Goal: Task Accomplishment & Management: Manage account settings

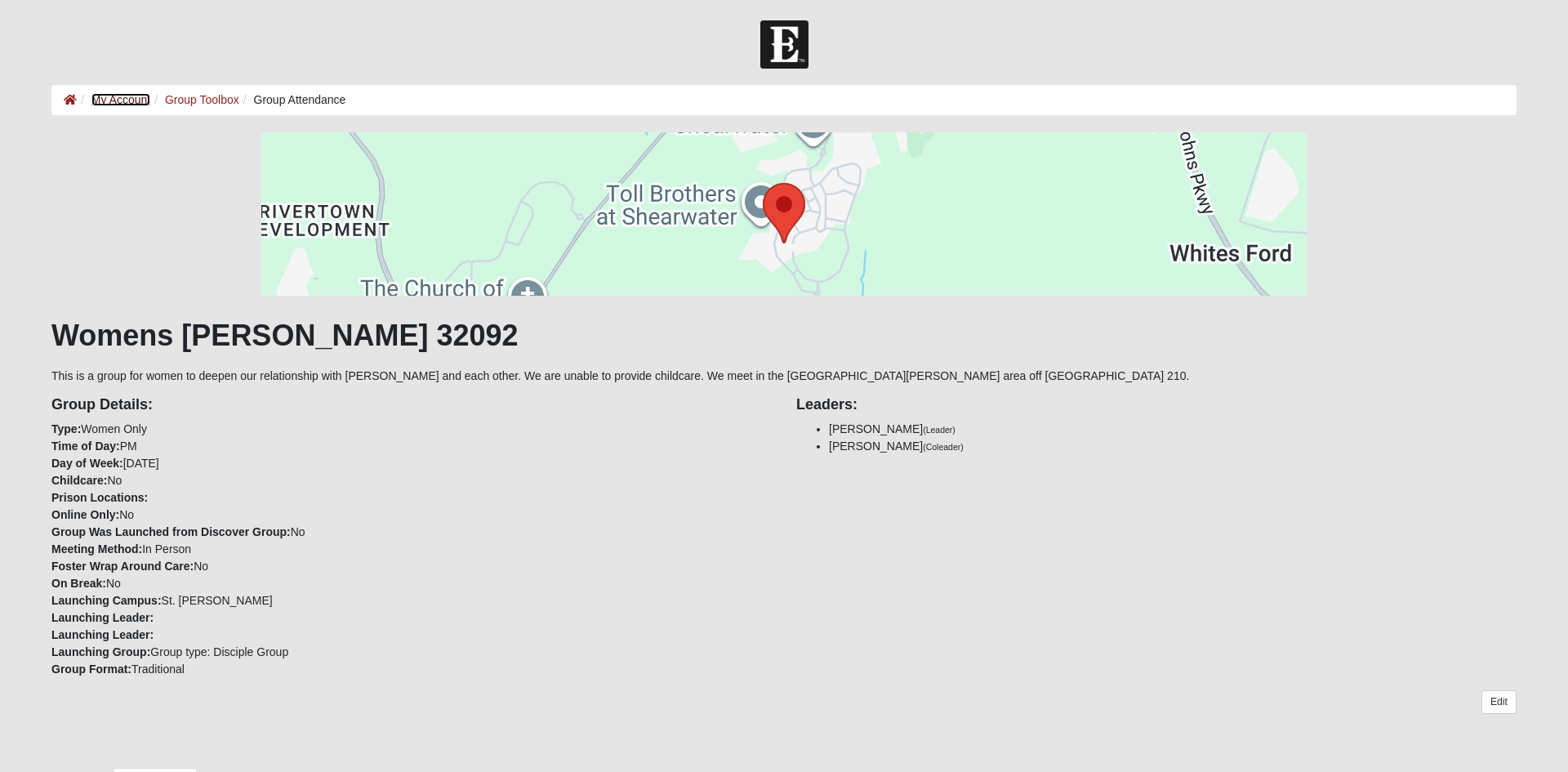
click at [123, 99] on link "My Account" at bounding box center [121, 99] width 59 height 13
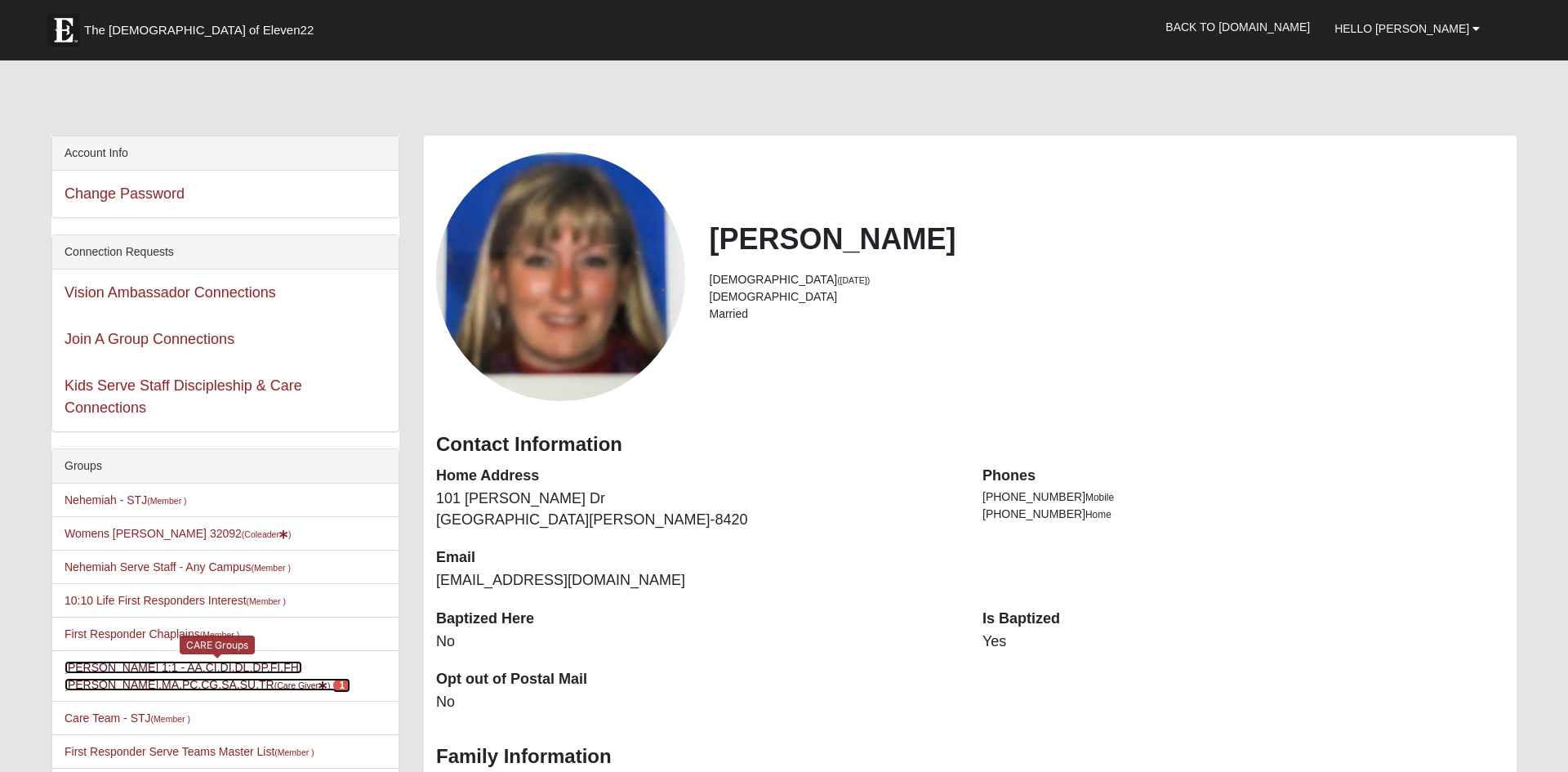
click at [99, 670] on link "[PERSON_NAME] 1:1 - AA,CI,DI,DL,DP,FI,FH,[PERSON_NAME],MA,PC,CG,SA,SU,TR (Care …" at bounding box center [207, 676] width 286 height 31
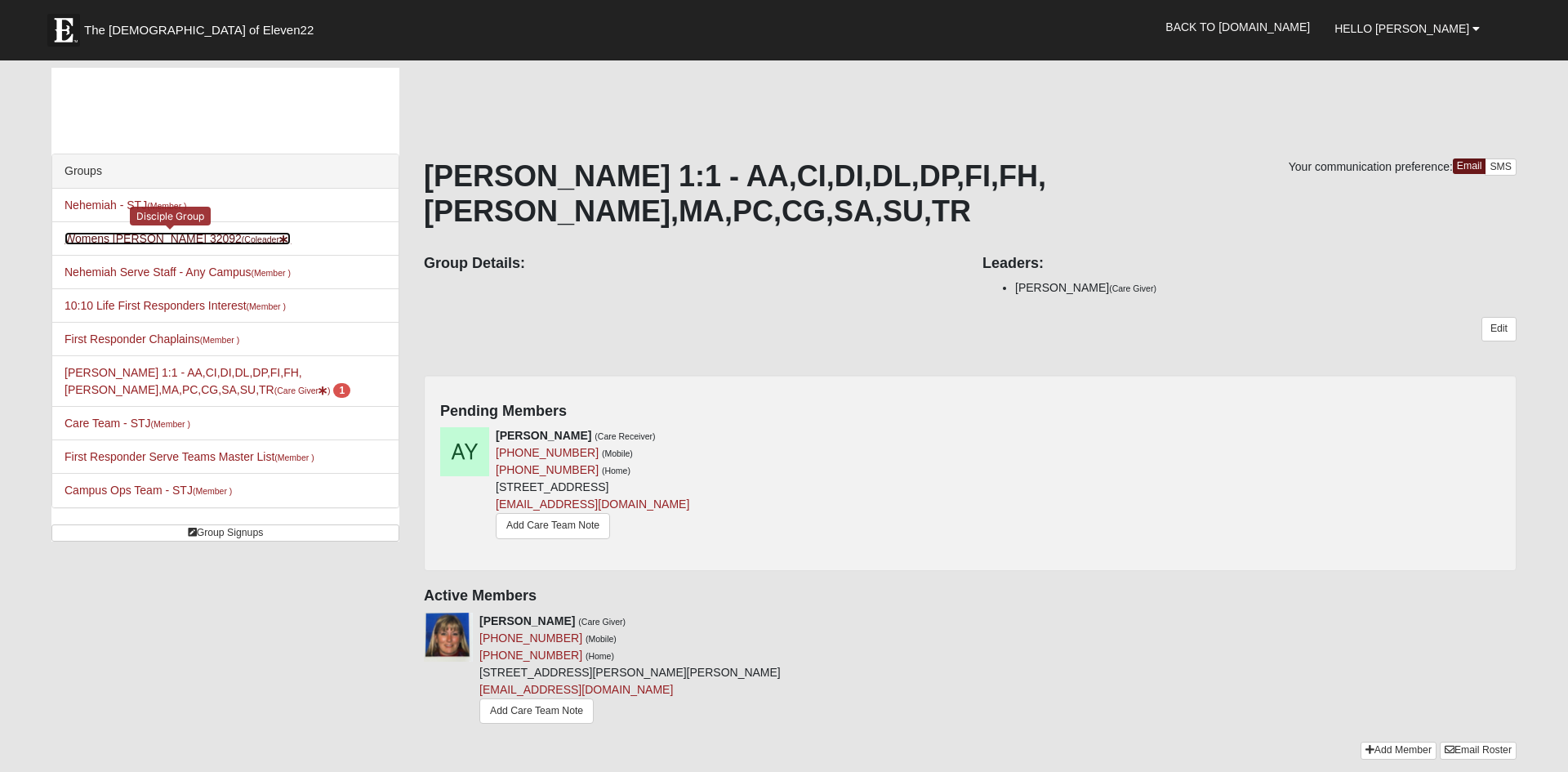
click at [129, 241] on link "Womens Driskell-Mele 32092 (Coleader )" at bounding box center [177, 239] width 226 height 13
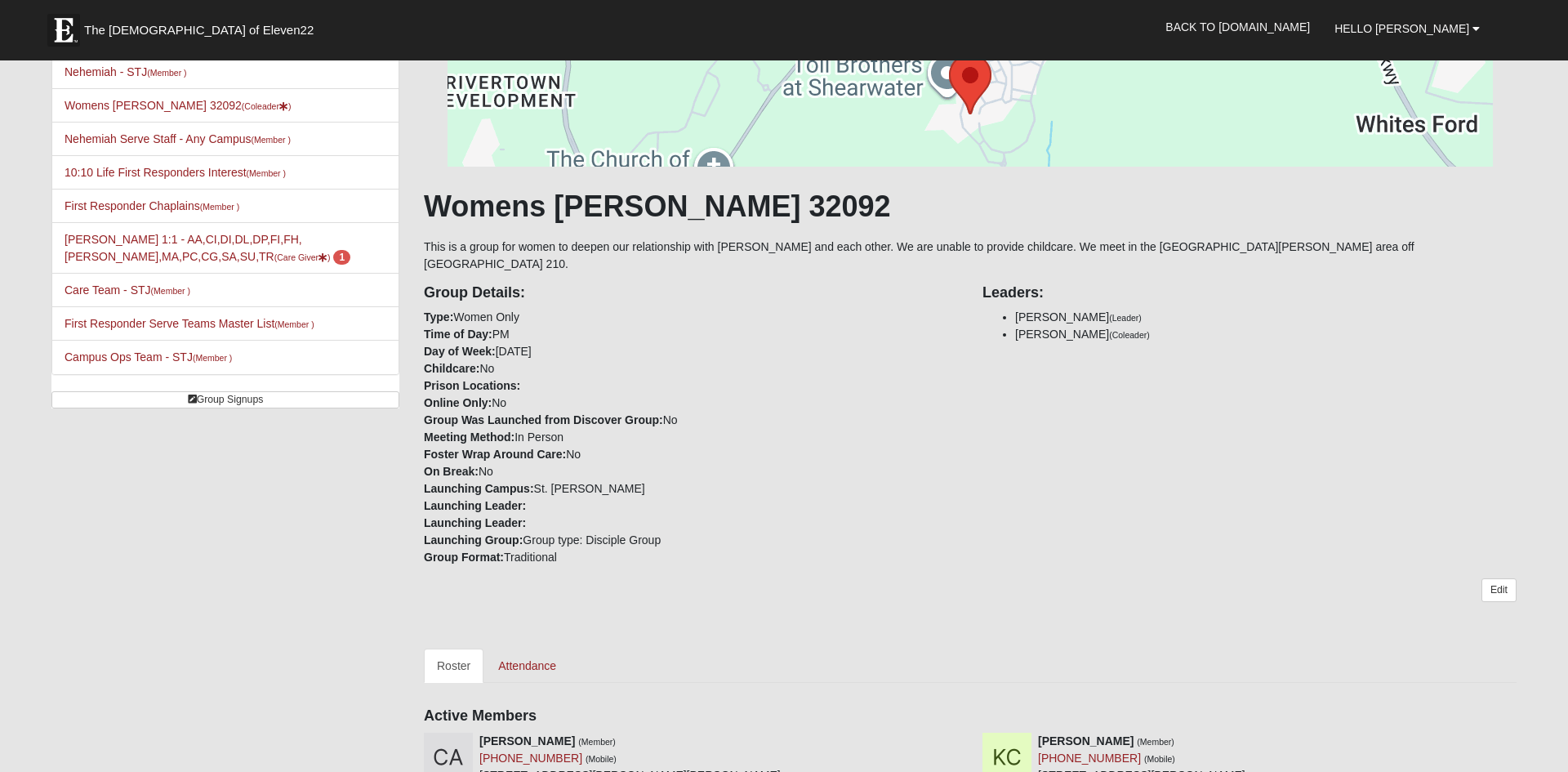
scroll to position [127, 0]
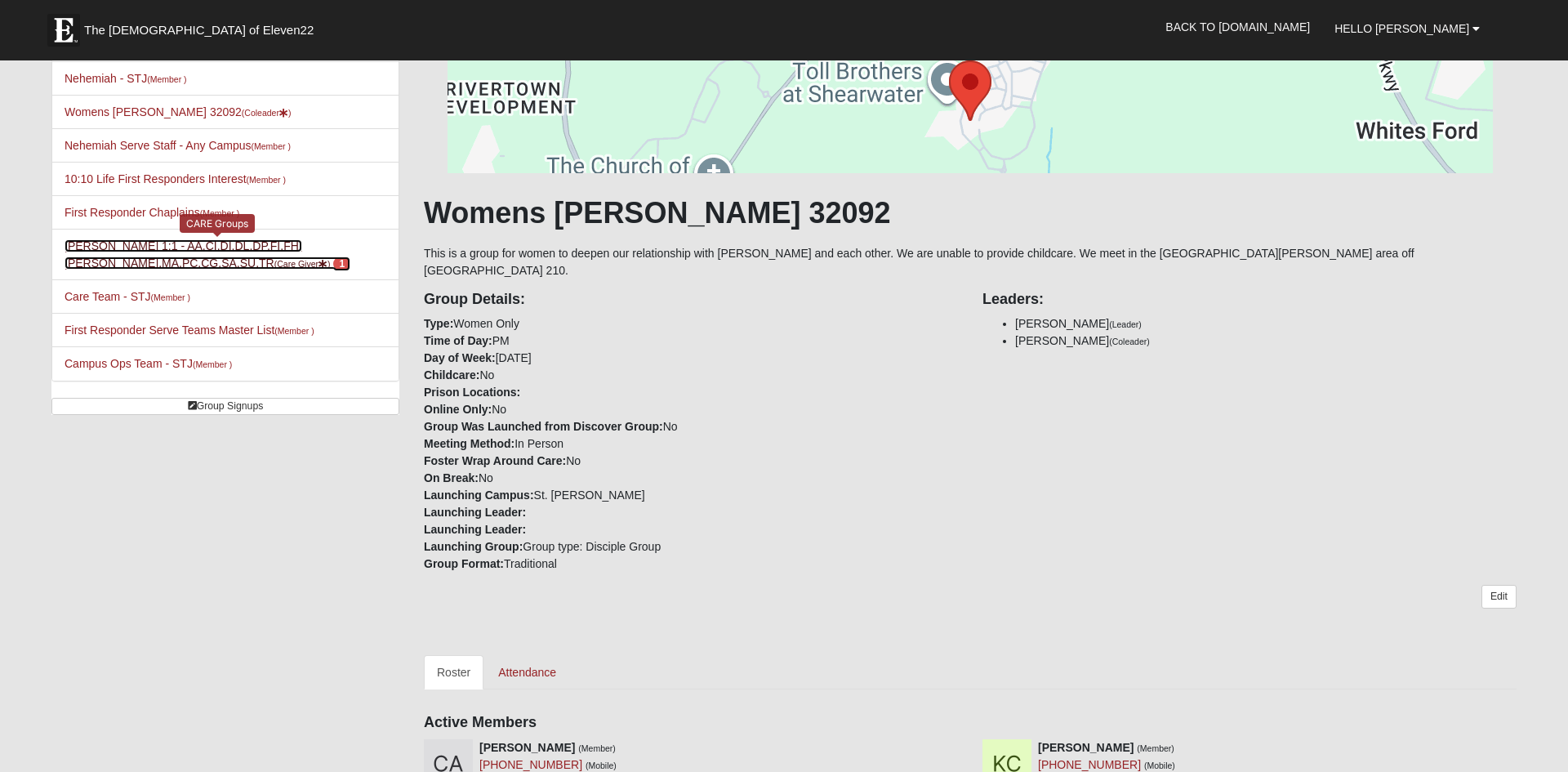
click at [259, 267] on link "[PERSON_NAME] 1:1 - AA,CI,DI,DL,DP,FI,FH,[PERSON_NAME],MA,PC,CG,SA,SU,TR (Care …" at bounding box center [207, 254] width 286 height 31
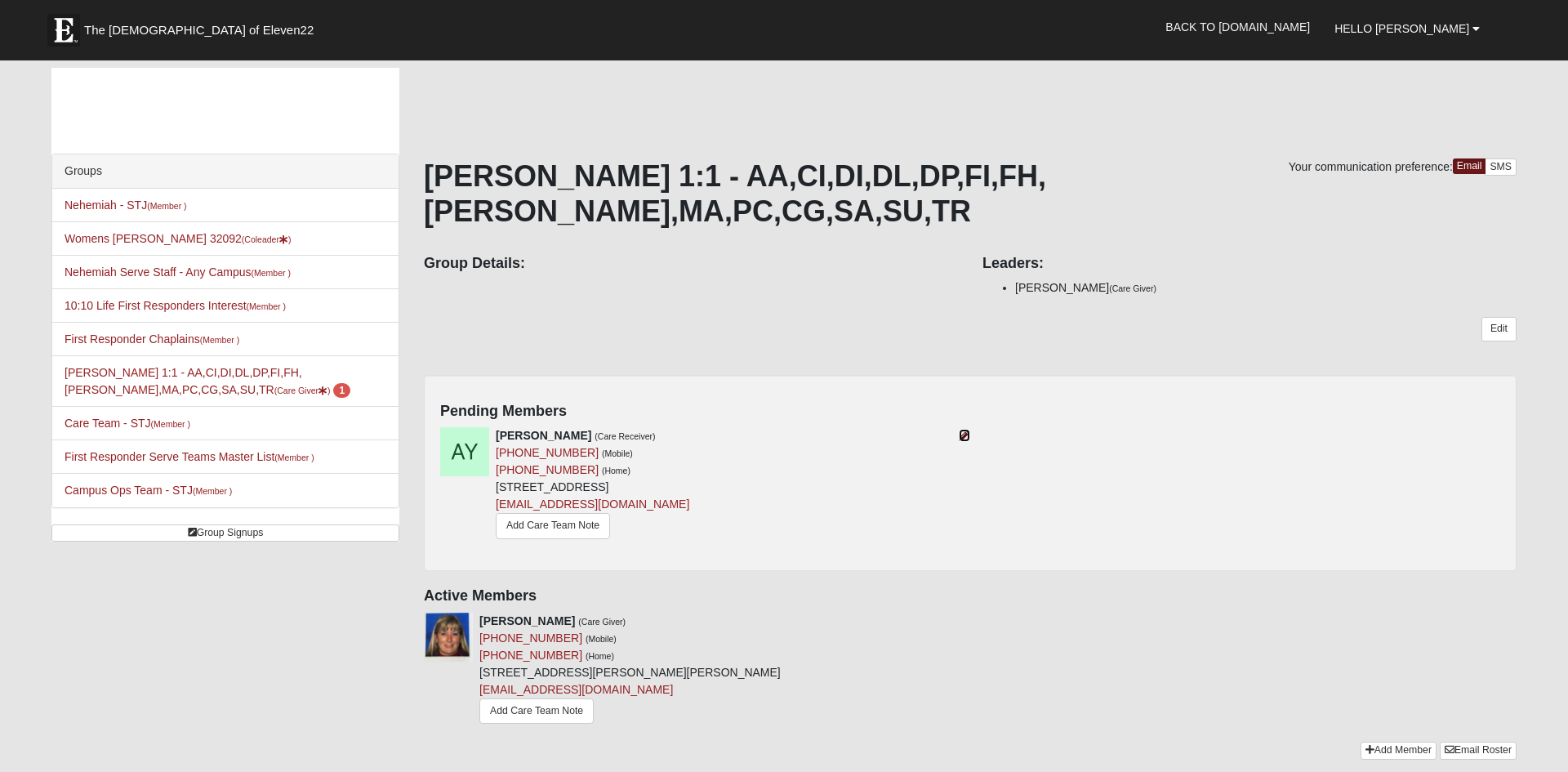
click at [964, 430] on icon at bounding box center [964, 436] width 12 height 12
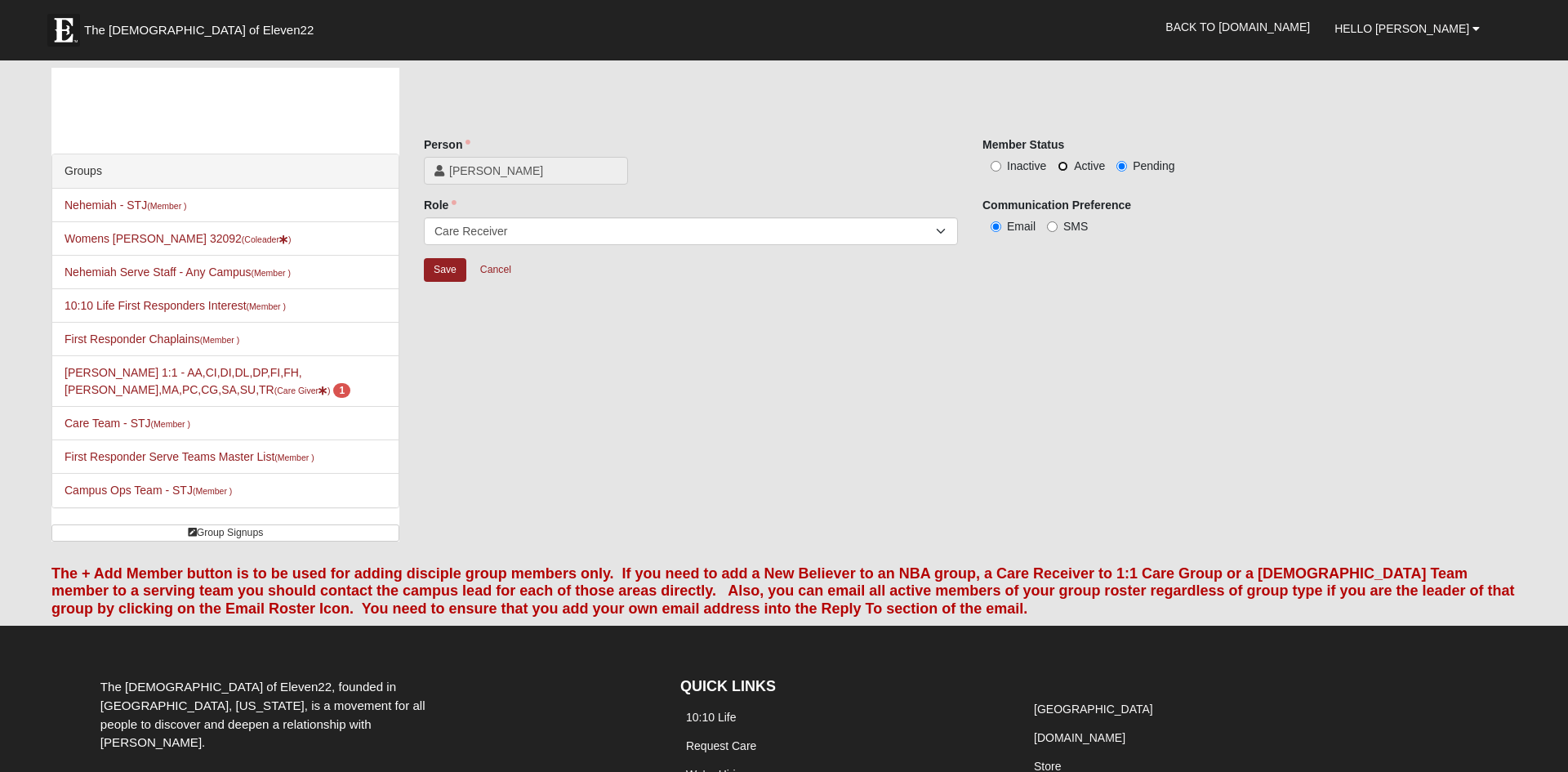
click at [1066, 167] on input "Active" at bounding box center [1063, 166] width 11 height 11
radio input "true"
click at [441, 275] on input "Save" at bounding box center [445, 270] width 42 height 24
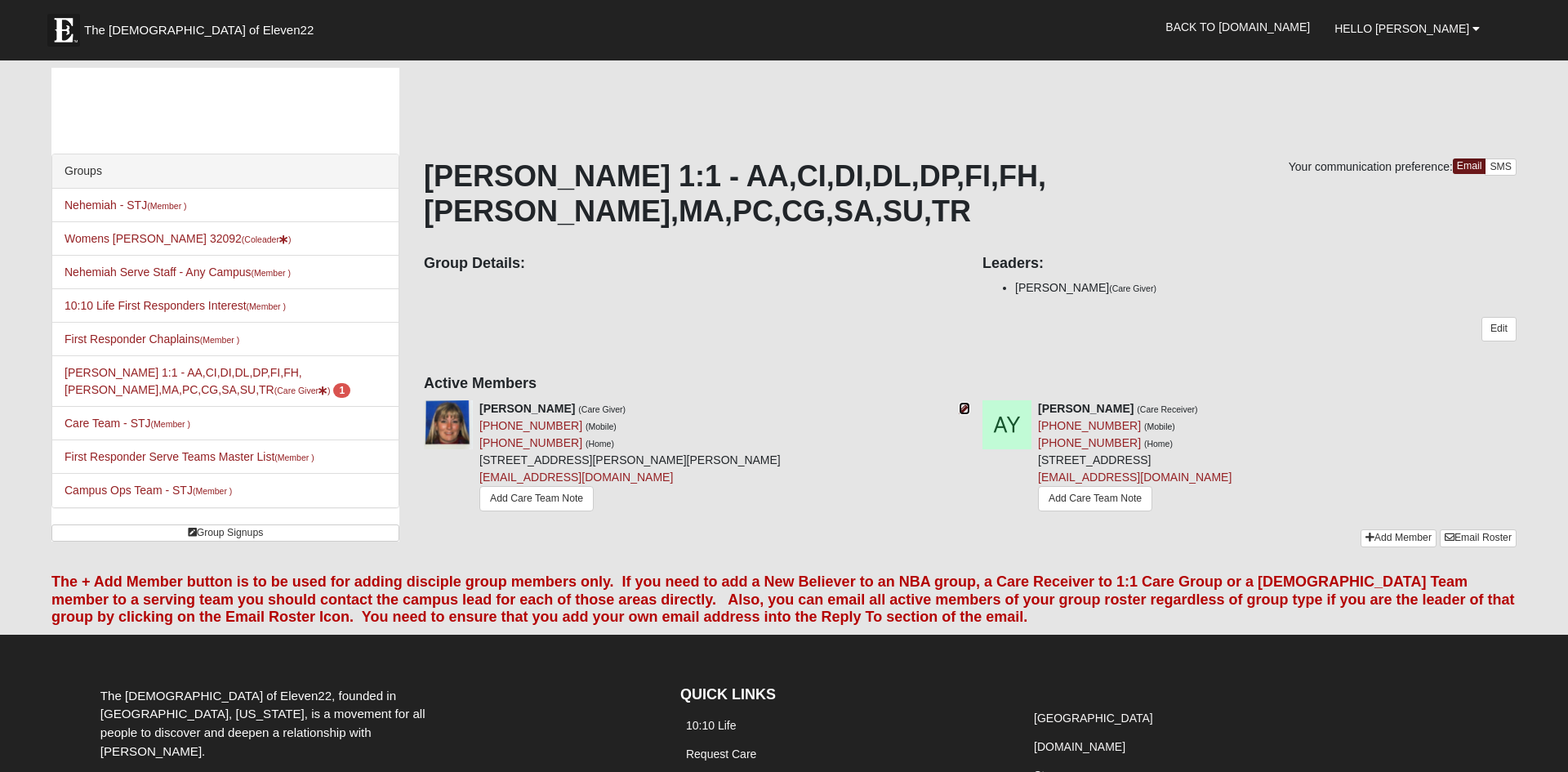
click at [963, 403] on icon at bounding box center [964, 408] width 12 height 12
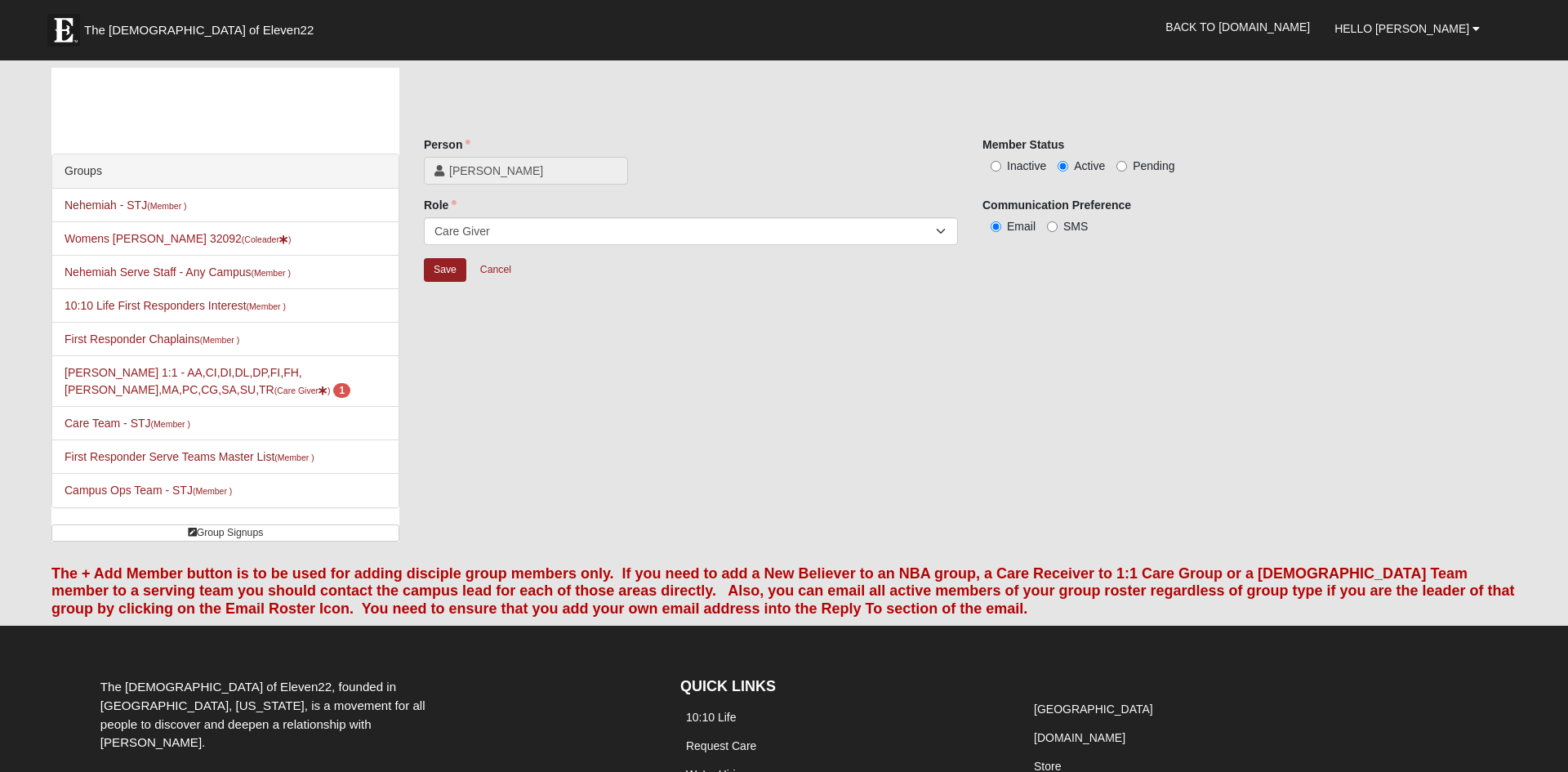
click at [628, 288] on div "Save Cancel" at bounding box center [970, 281] width 1093 height 47
click at [449, 271] on input "Save" at bounding box center [445, 270] width 42 height 24
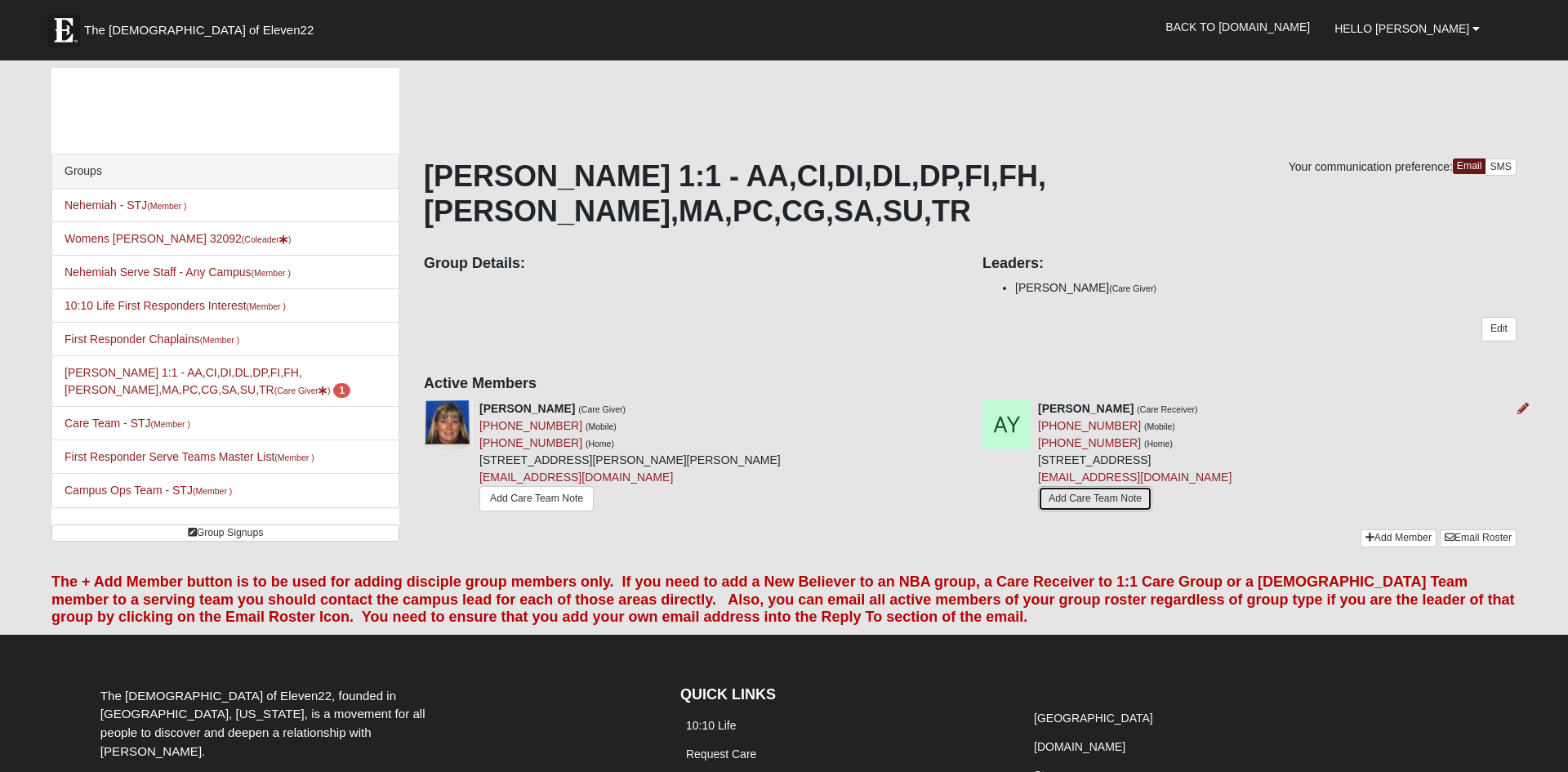
click at [1102, 486] on link "Add Care Team Note" at bounding box center [1095, 499] width 114 height 26
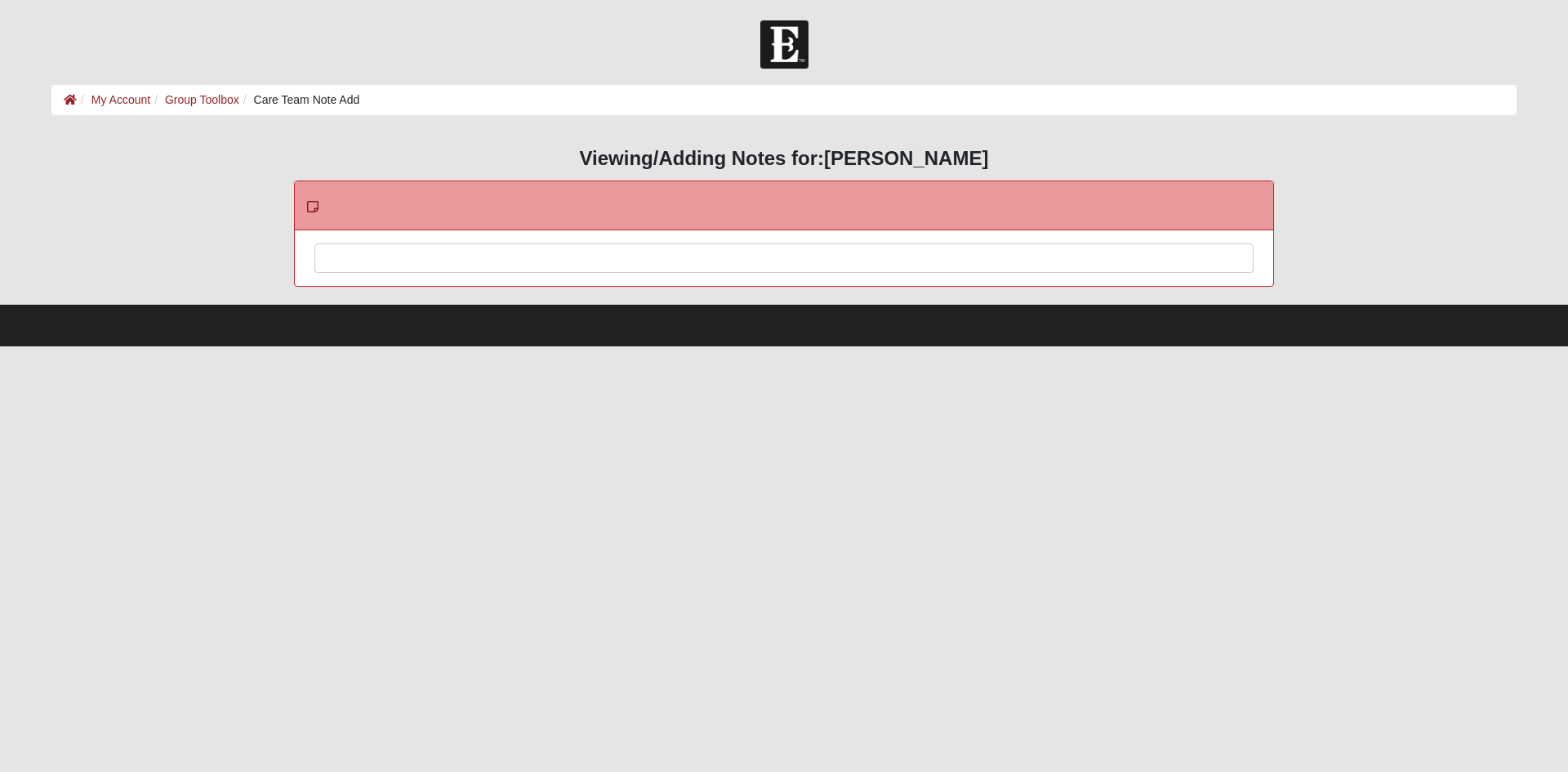
click at [616, 262] on div at bounding box center [784, 280] width 938 height 72
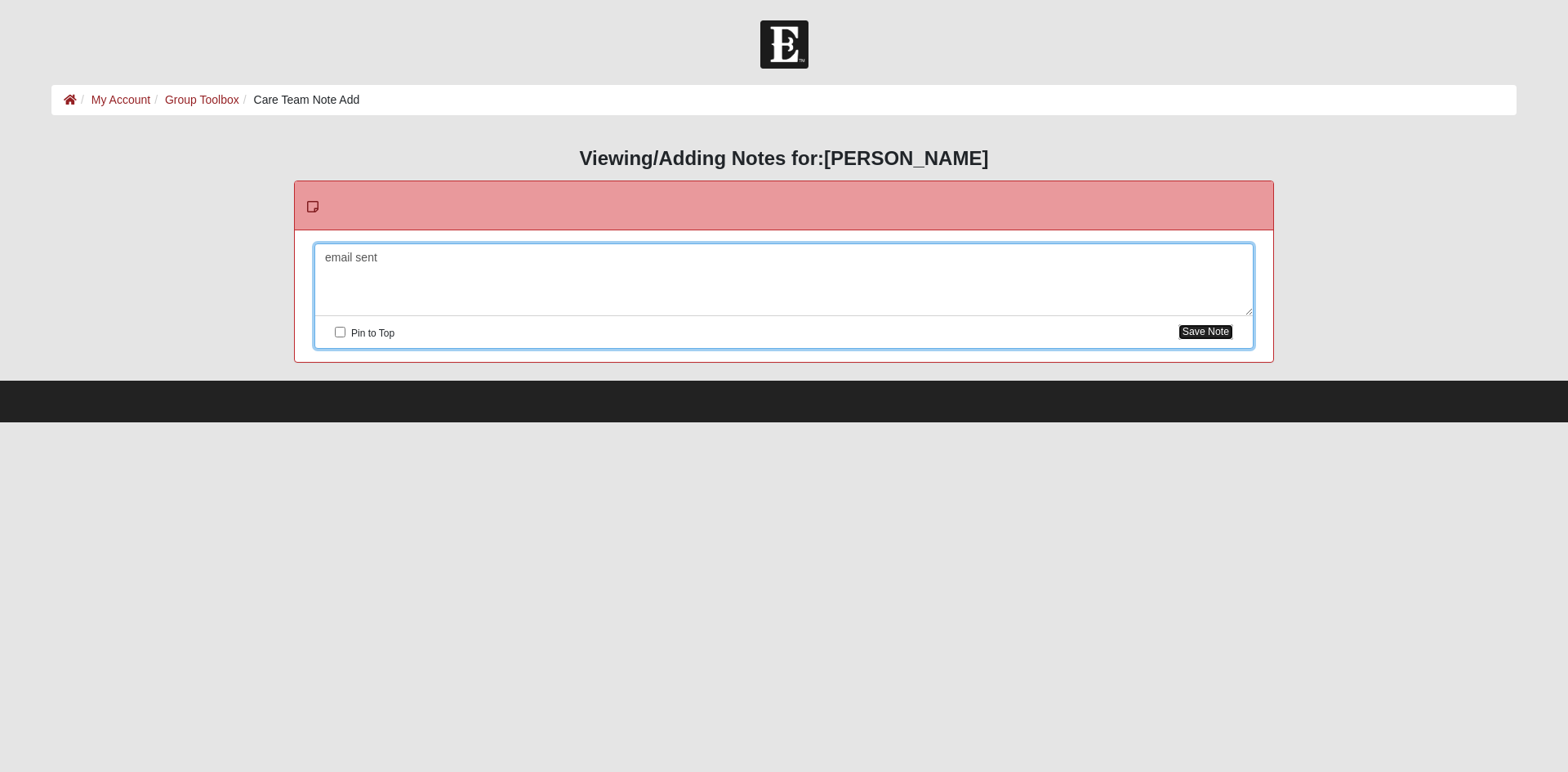
click at [1205, 331] on button "Save Note" at bounding box center [1206, 332] width 55 height 16
